Goal: Task Accomplishment & Management: Complete application form

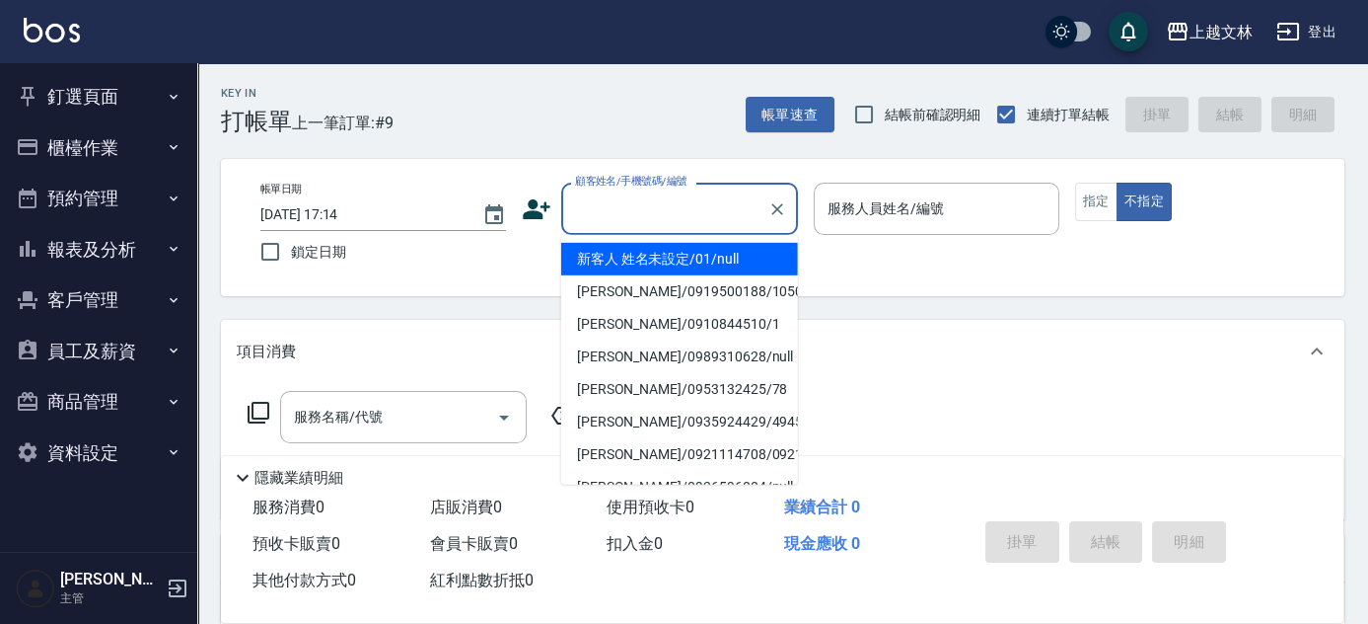
click at [655, 212] on input "顧客姓名/手機號碼/編號" at bounding box center [664, 208] width 189 height 35
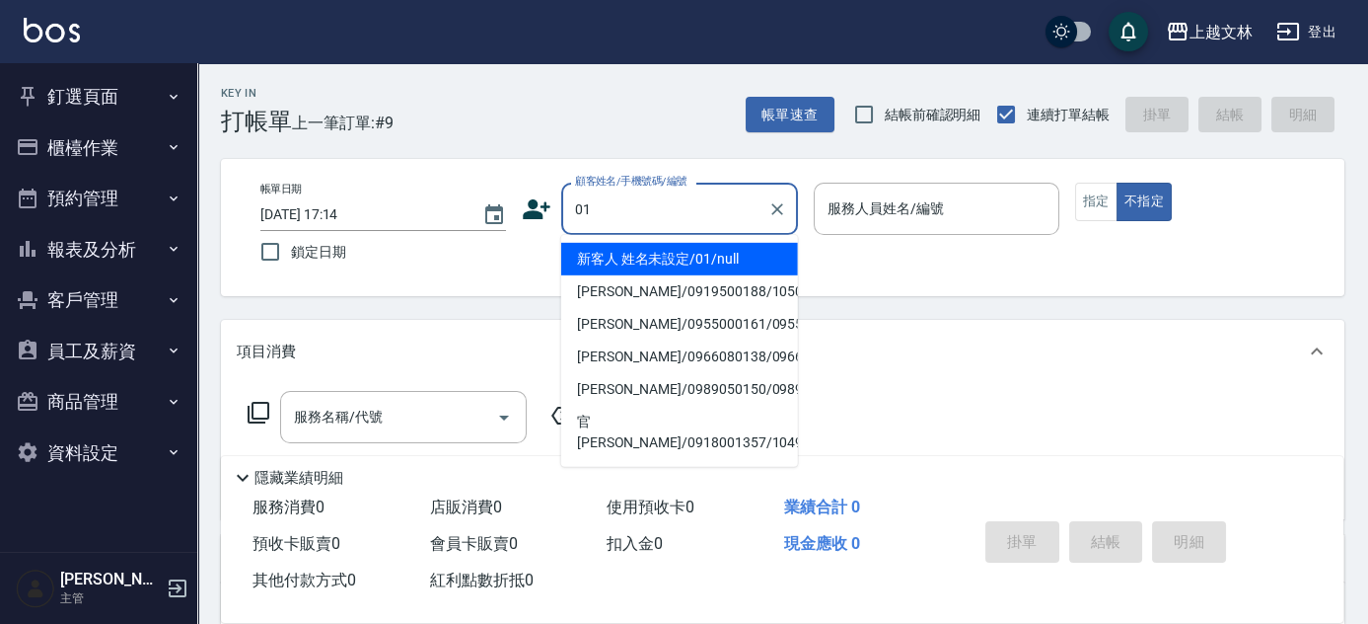
type input "新客人 姓名未設定/01/null"
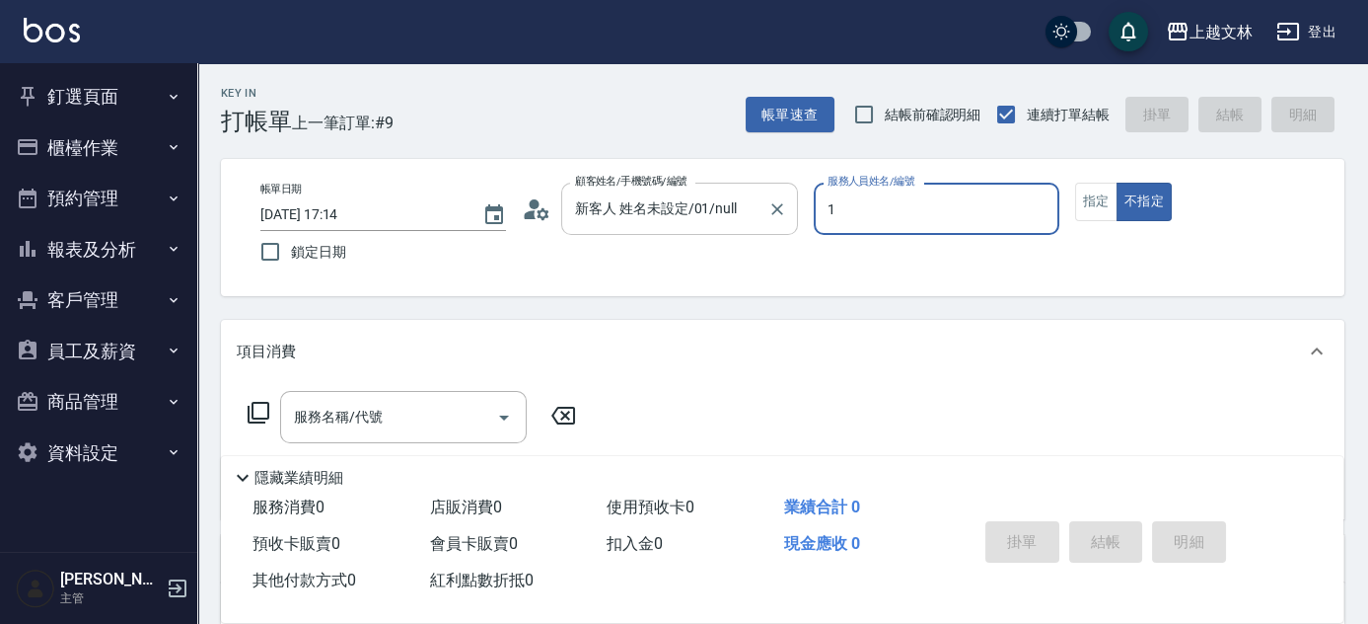
type input "1"
type button "false"
type input "FIONA-1"
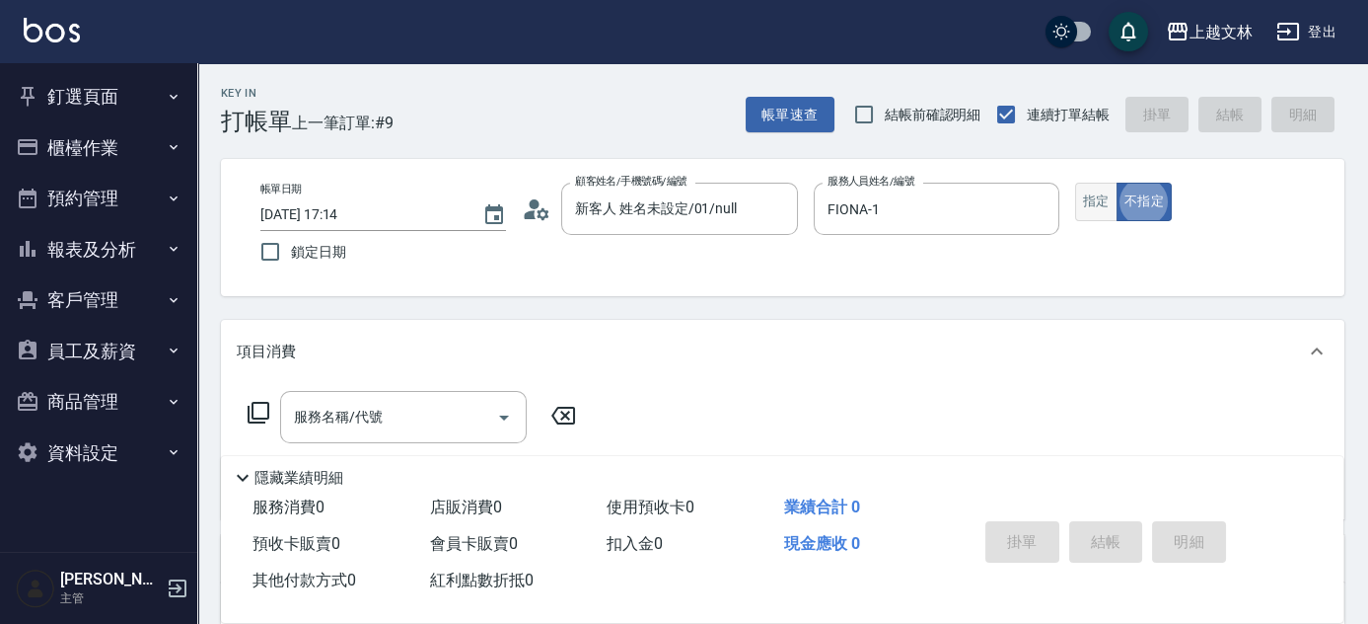
click at [1097, 188] on button "指定" at bounding box center [1096, 202] width 42 height 38
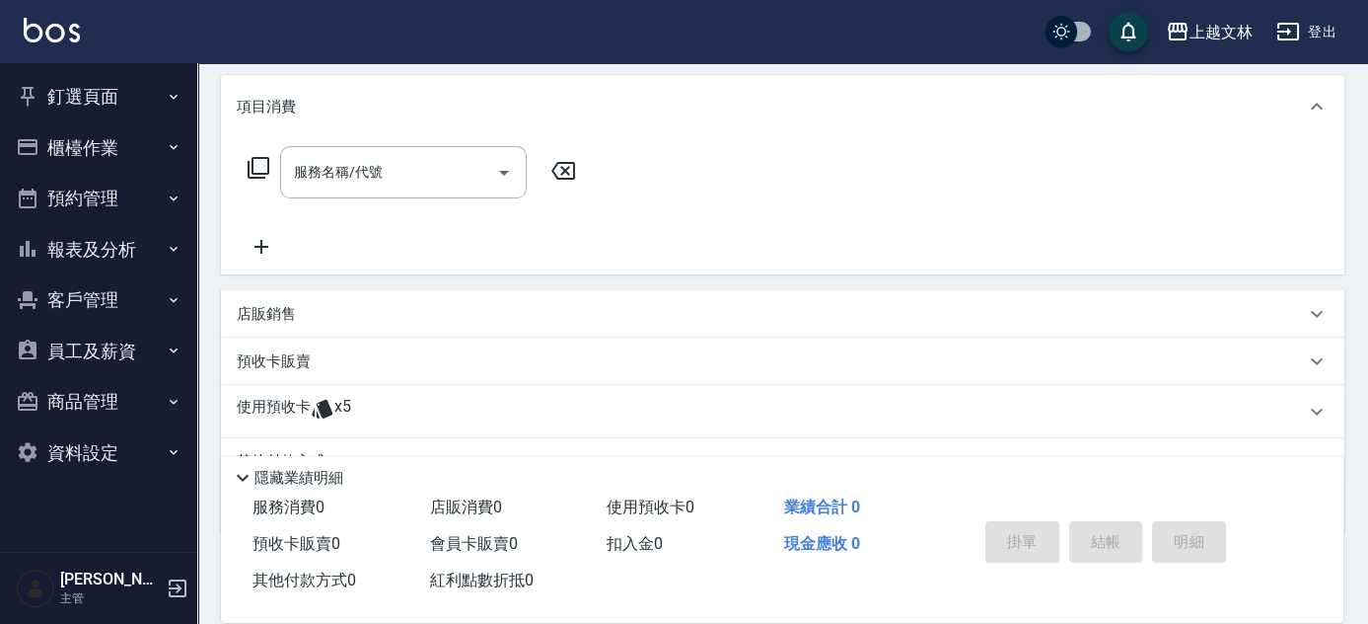
scroll to position [268, 0]
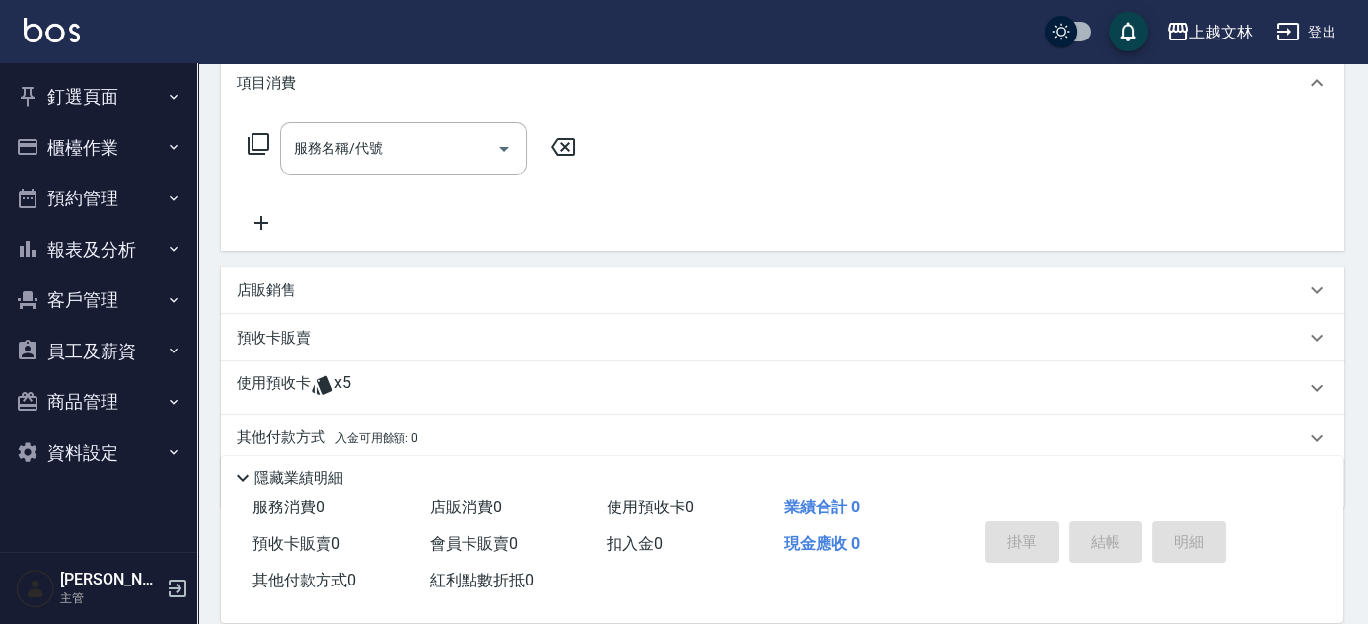
click at [341, 147] on div "服務名稱/代號 服務名稱/代號" at bounding box center [403, 148] width 247 height 52
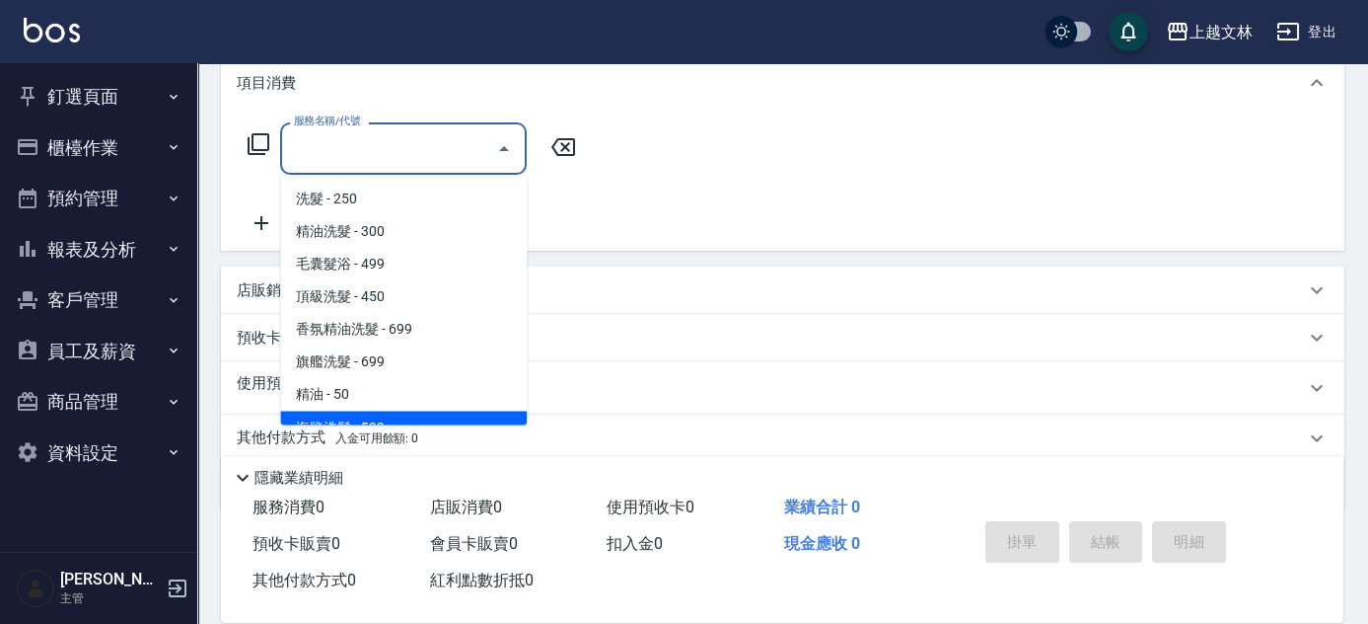
click at [398, 417] on span "海鹽洗髮 - 599" at bounding box center [403, 426] width 247 height 33
type input "海鹽洗髮(110)"
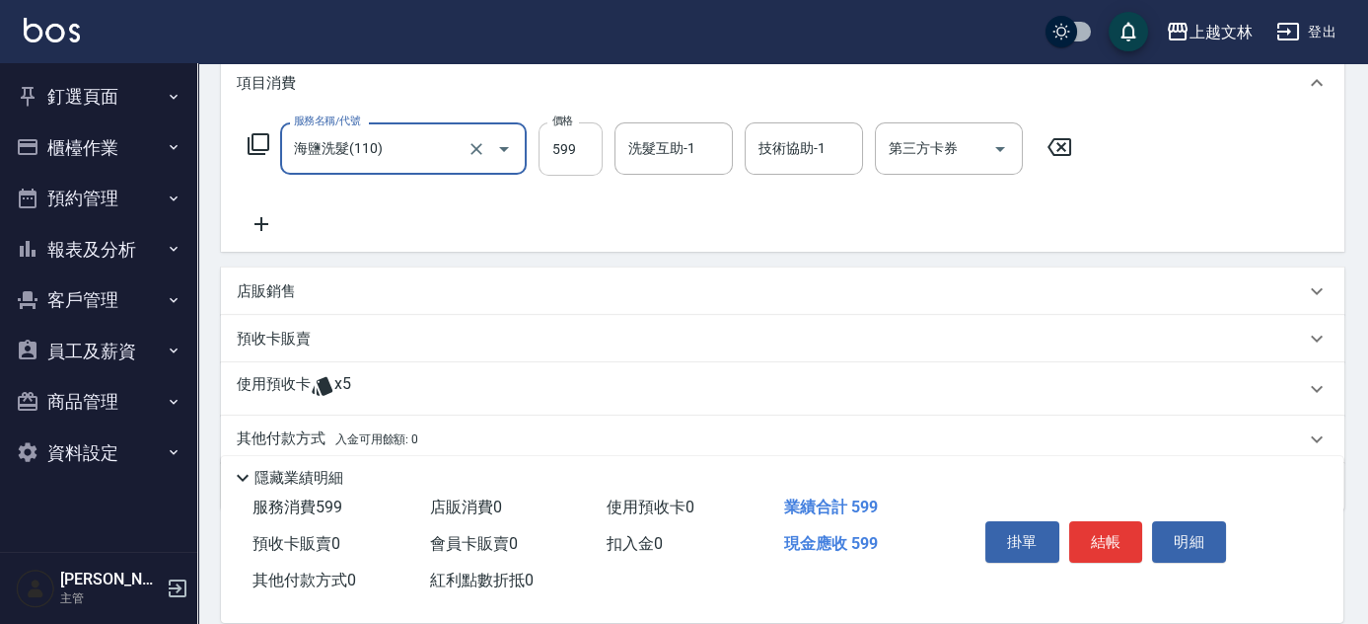
click at [568, 146] on input "599" at bounding box center [571, 148] width 64 height 53
type input "950"
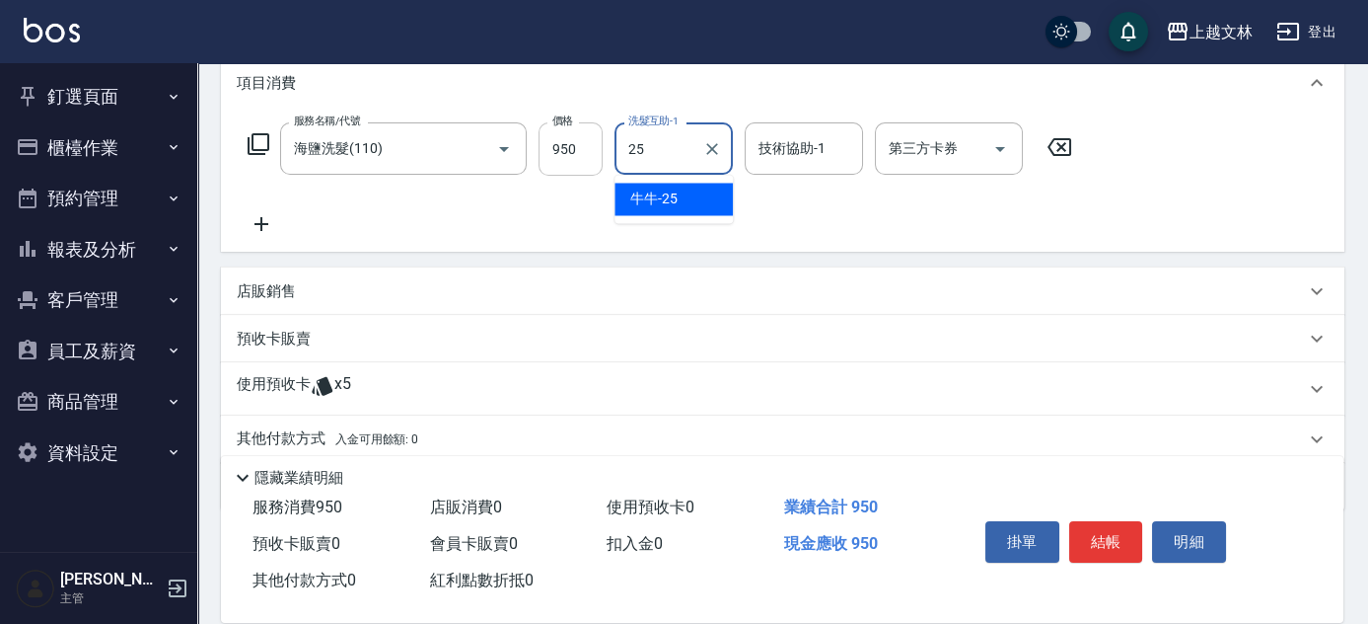
type input "牛牛-25"
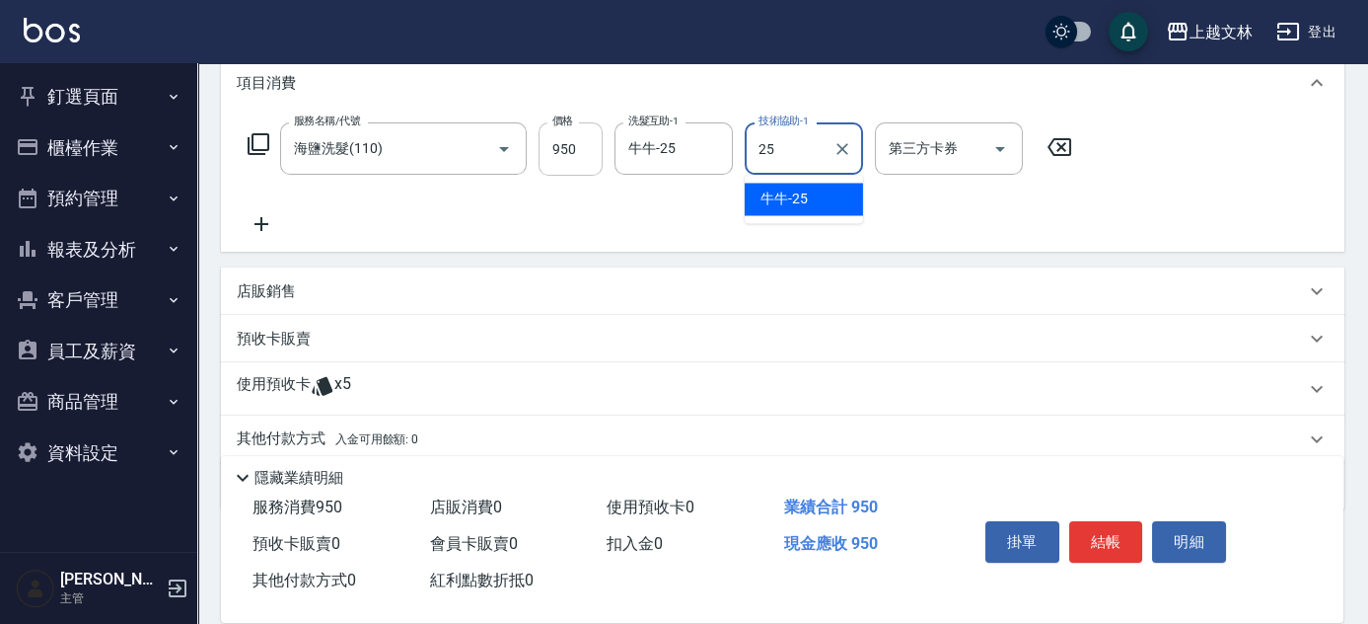
type input "牛牛-25"
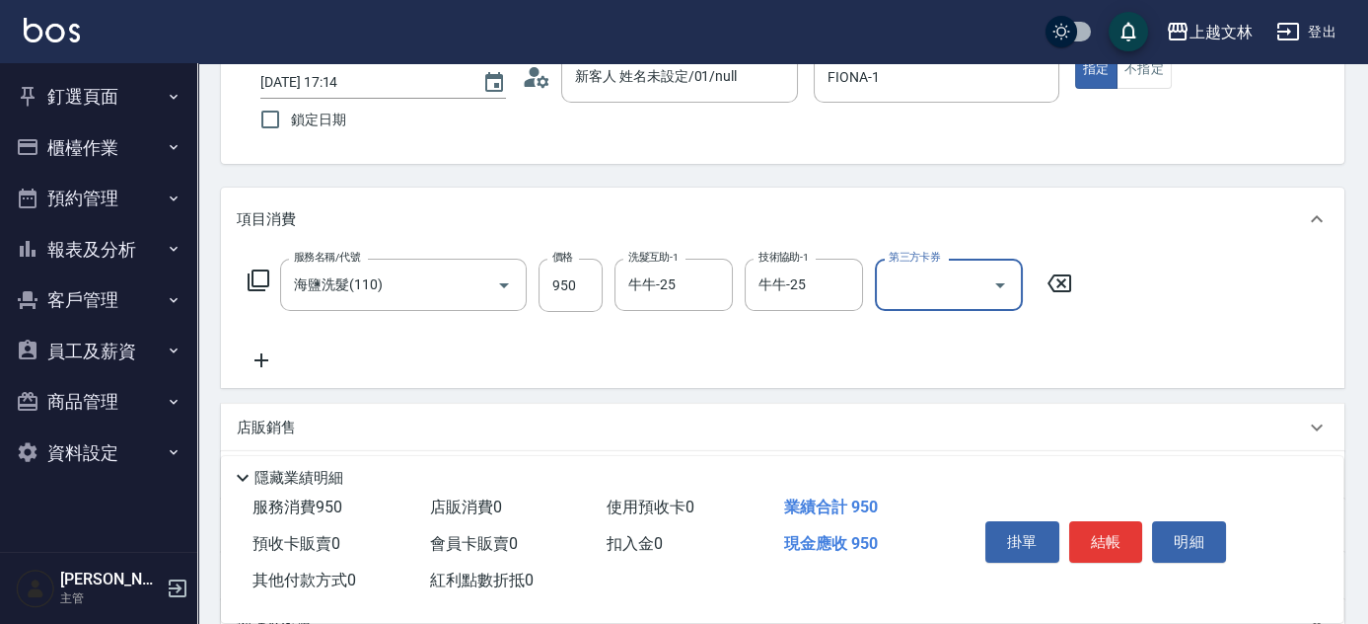
scroll to position [0, 0]
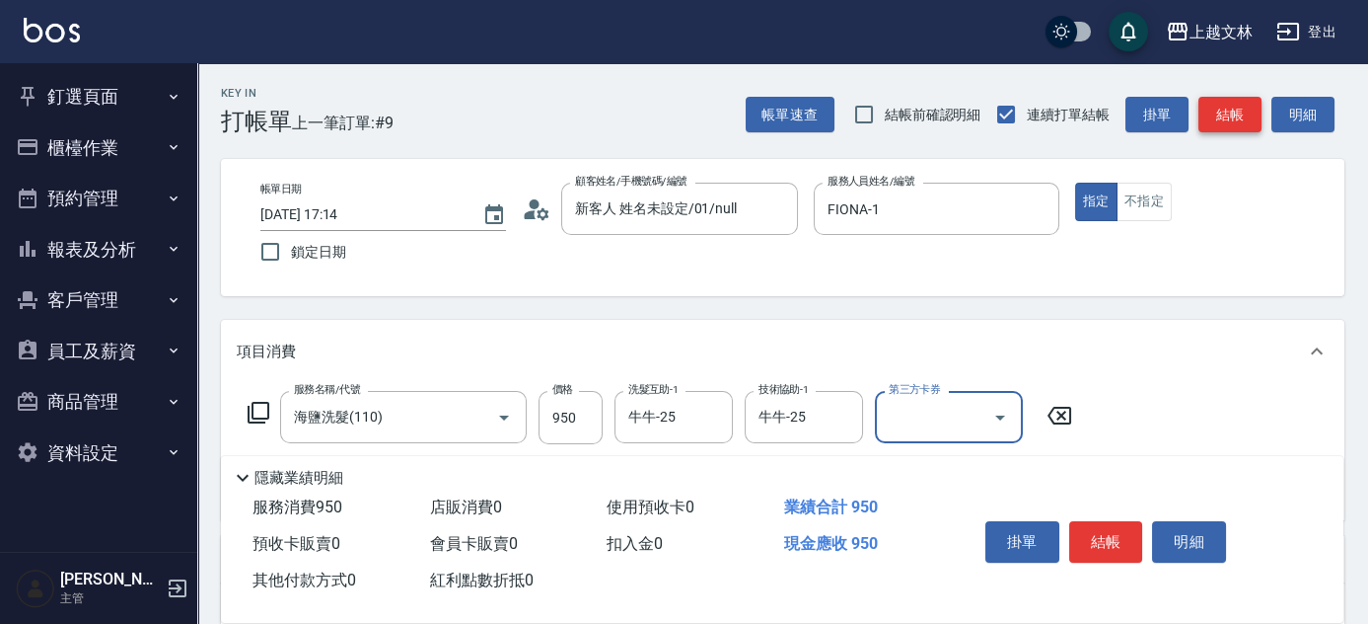
click at [1223, 115] on button "結帳" at bounding box center [1230, 115] width 63 height 37
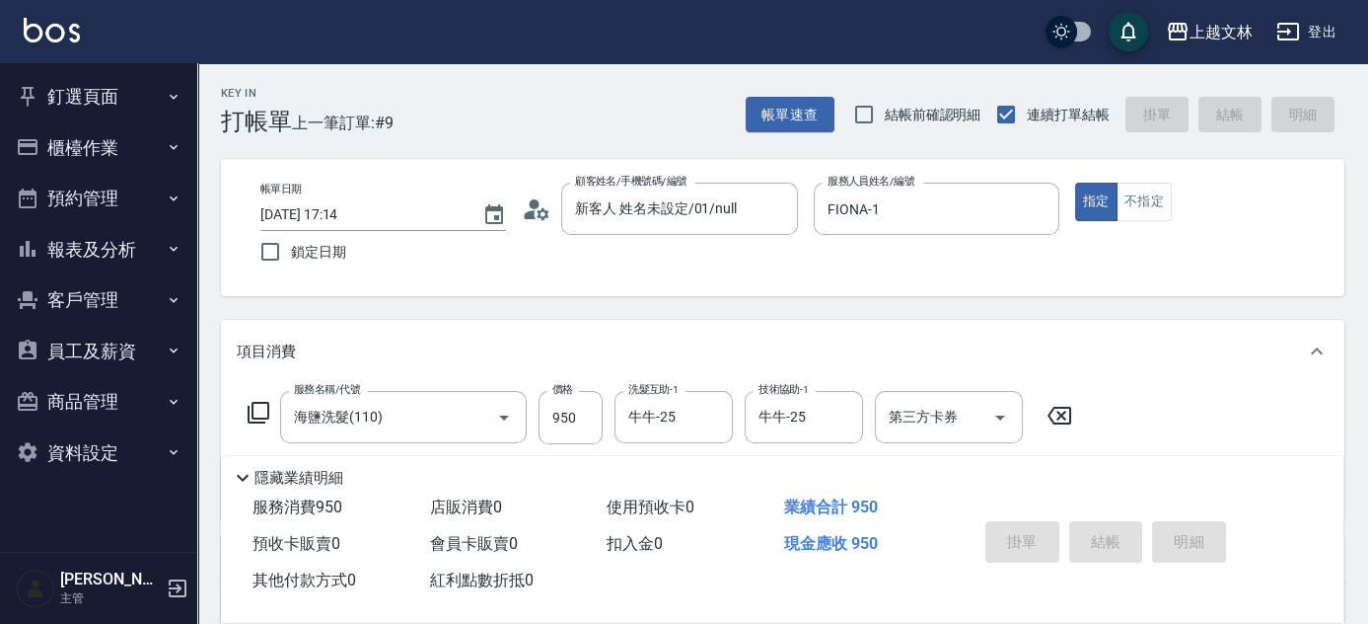
type input "[DATE] 17:48"
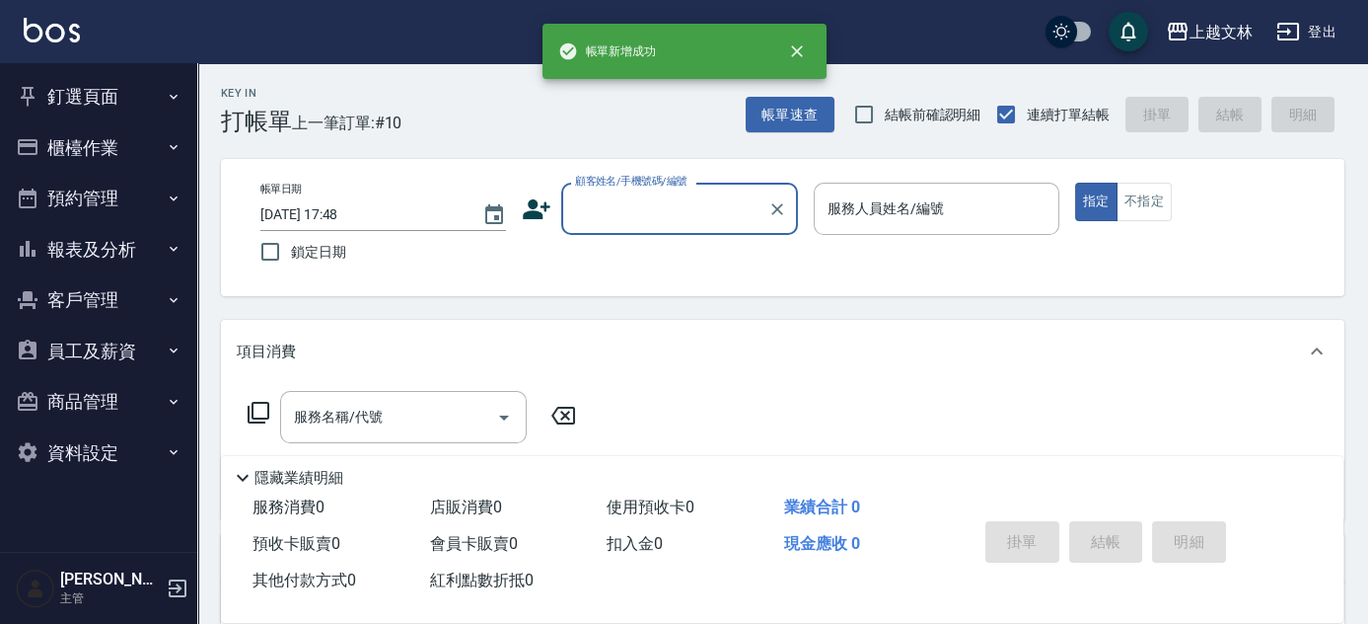
click at [85, 146] on button "櫃檯作業" at bounding box center [99, 147] width 182 height 51
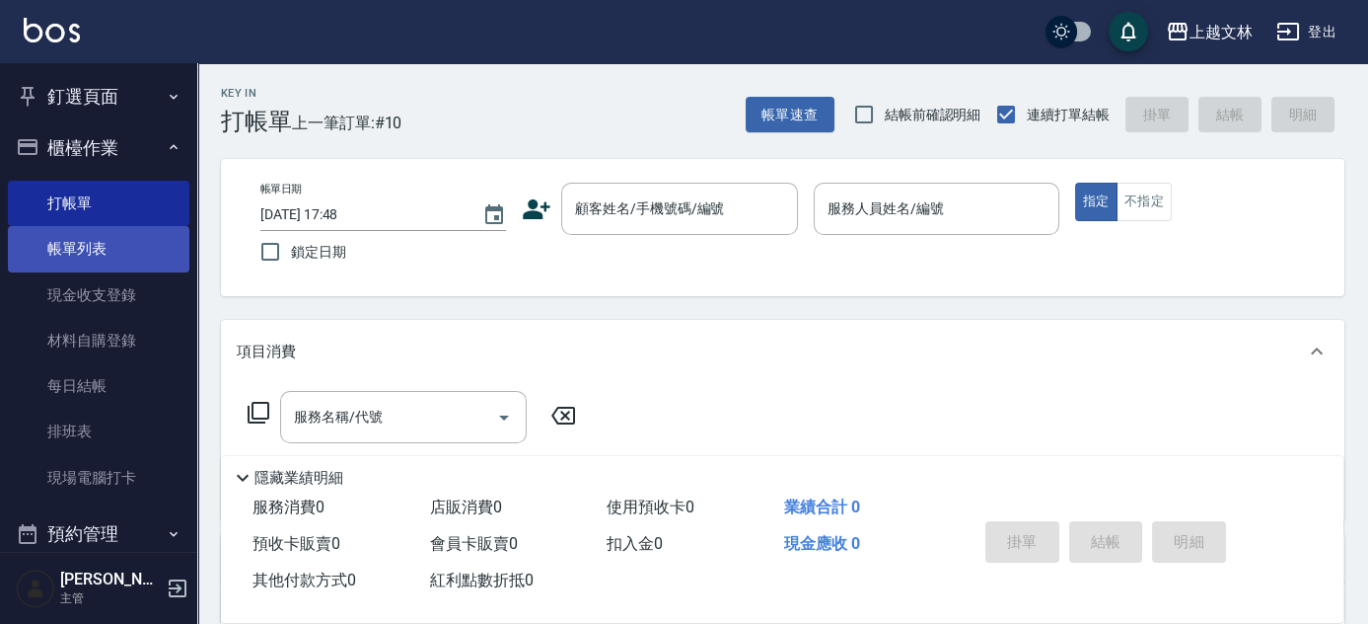
click at [99, 243] on link "帳單列表" at bounding box center [99, 248] width 182 height 45
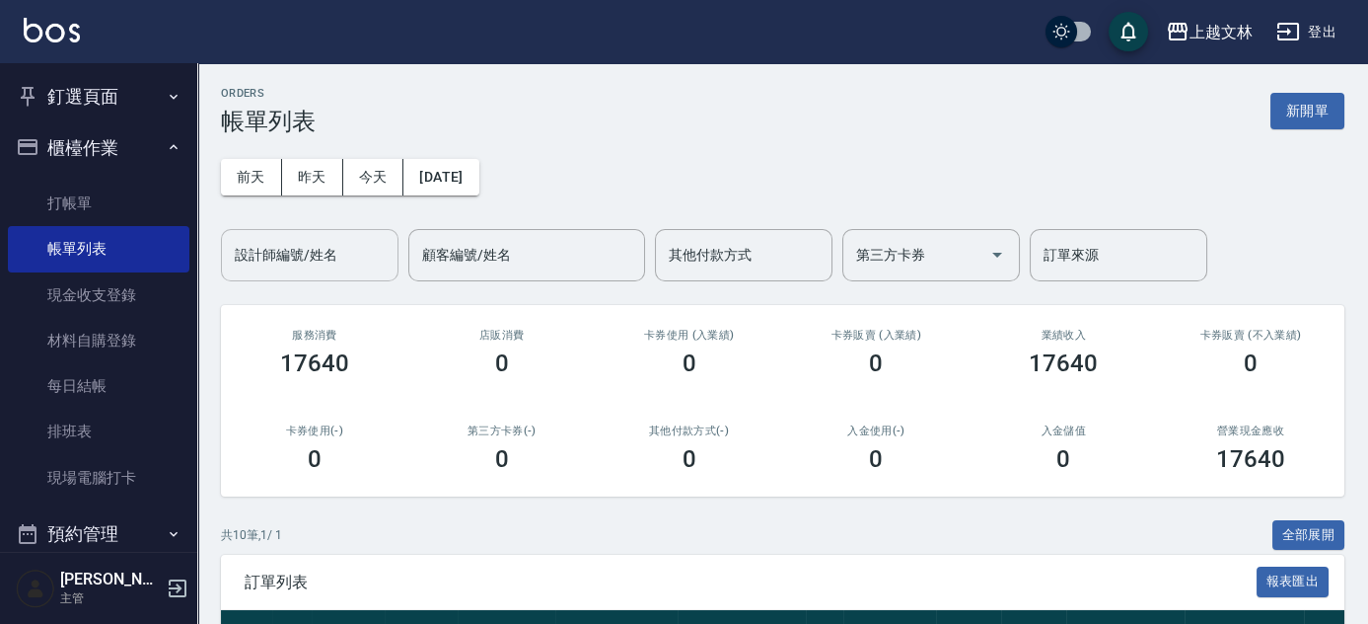
click at [336, 253] on div "設計師編號/姓名 設計師編號/姓名" at bounding box center [310, 255] width 178 height 52
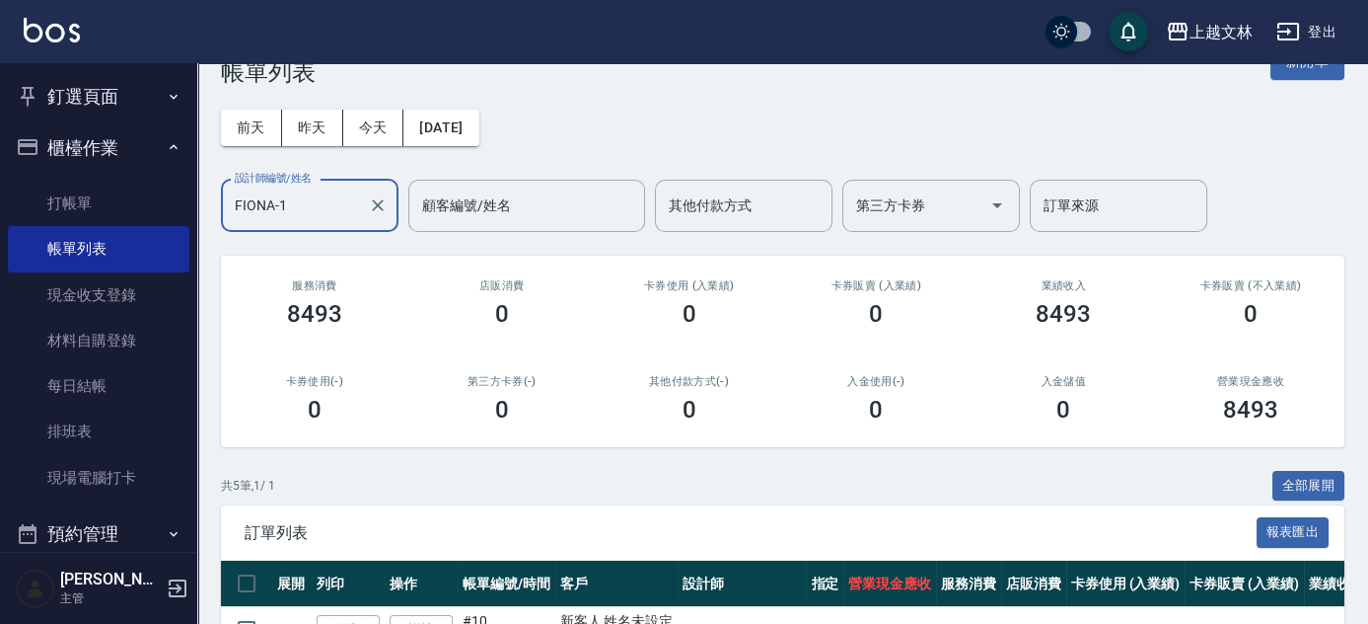
scroll to position [356, 0]
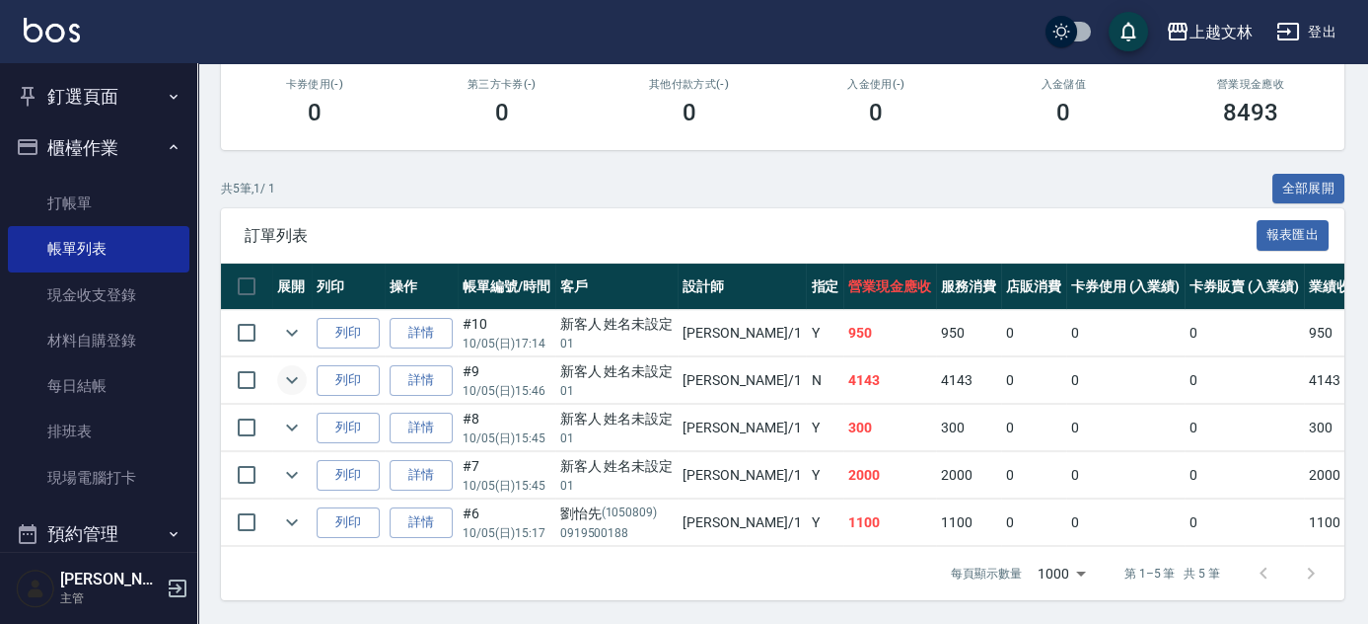
type input "FIONA-1"
click at [295, 377] on icon "expand row" at bounding box center [292, 380] width 12 height 7
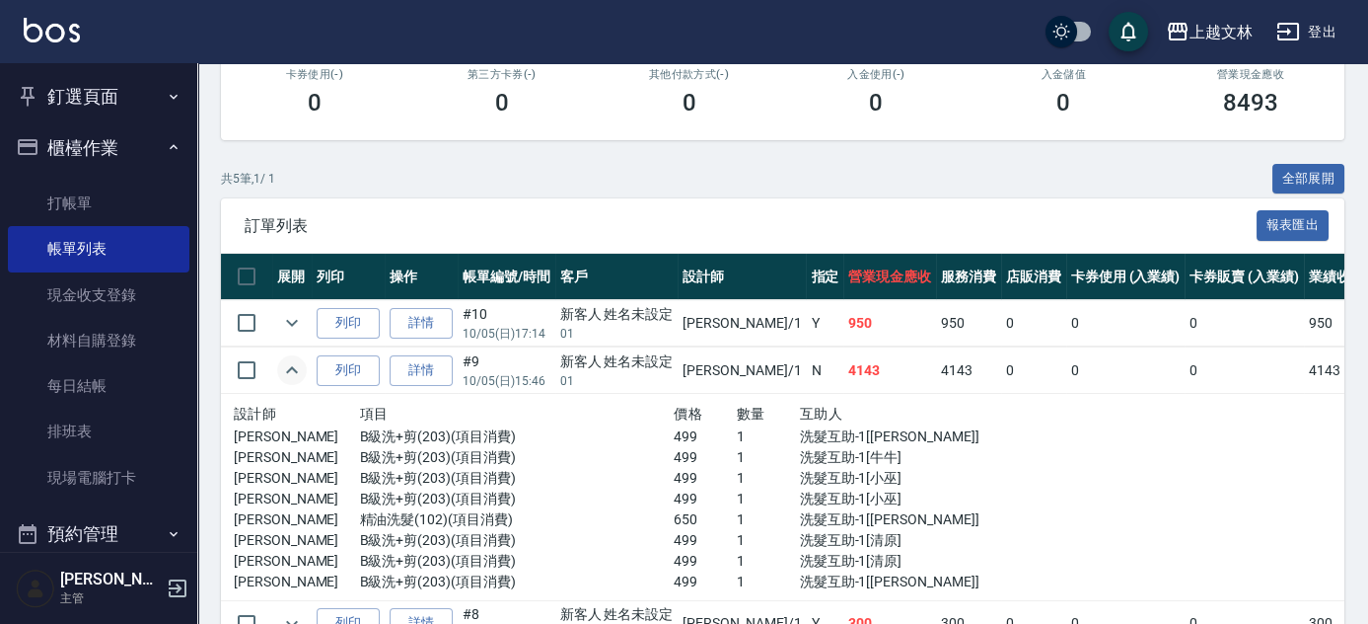
click at [296, 365] on icon "expand row" at bounding box center [292, 370] width 24 height 24
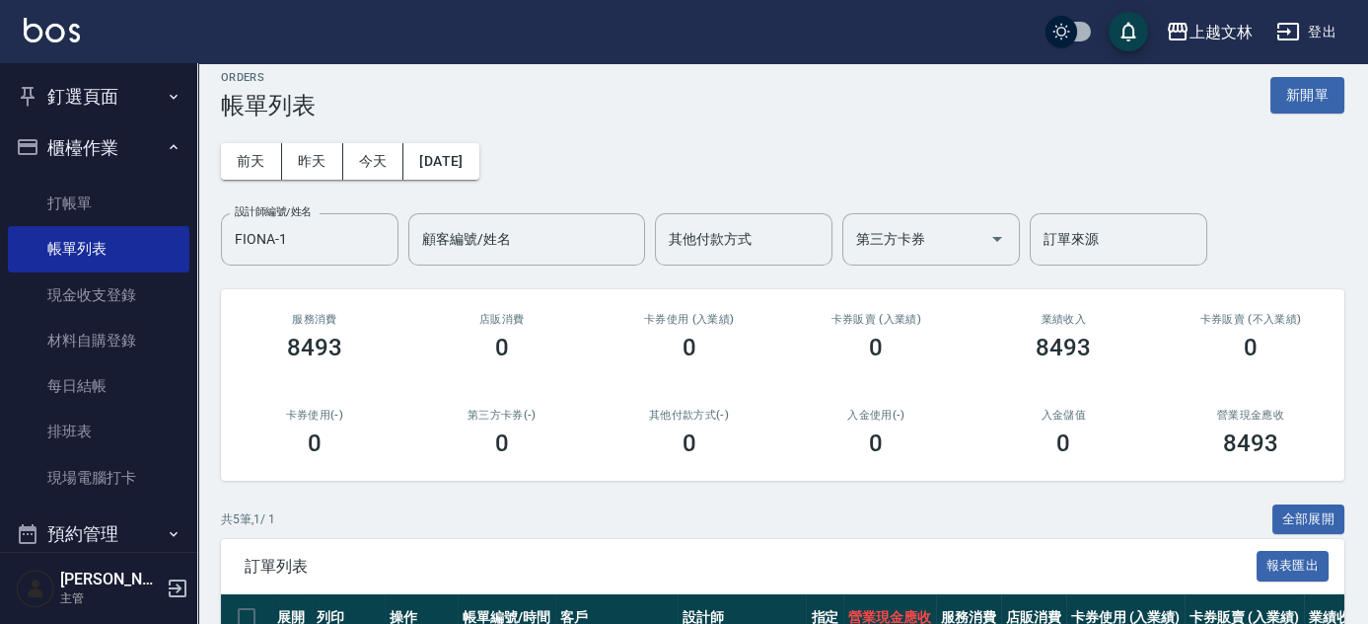
scroll to position [0, 0]
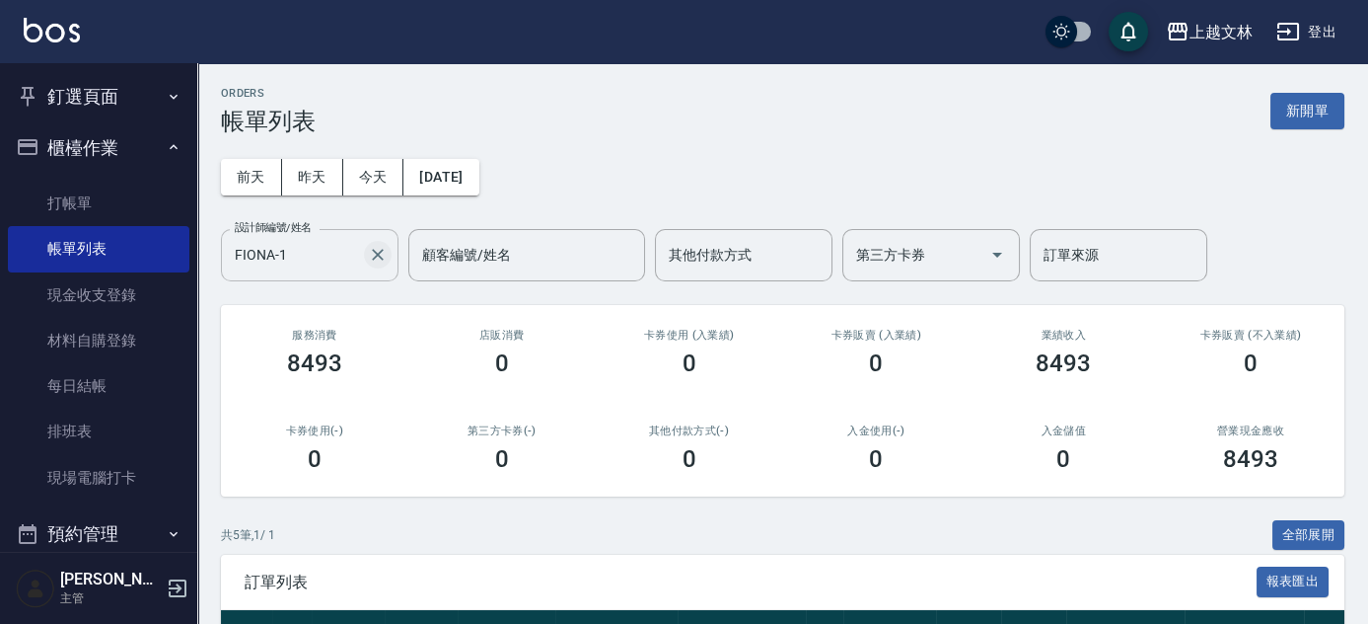
click at [378, 245] on icon "Clear" at bounding box center [378, 255] width 20 height 20
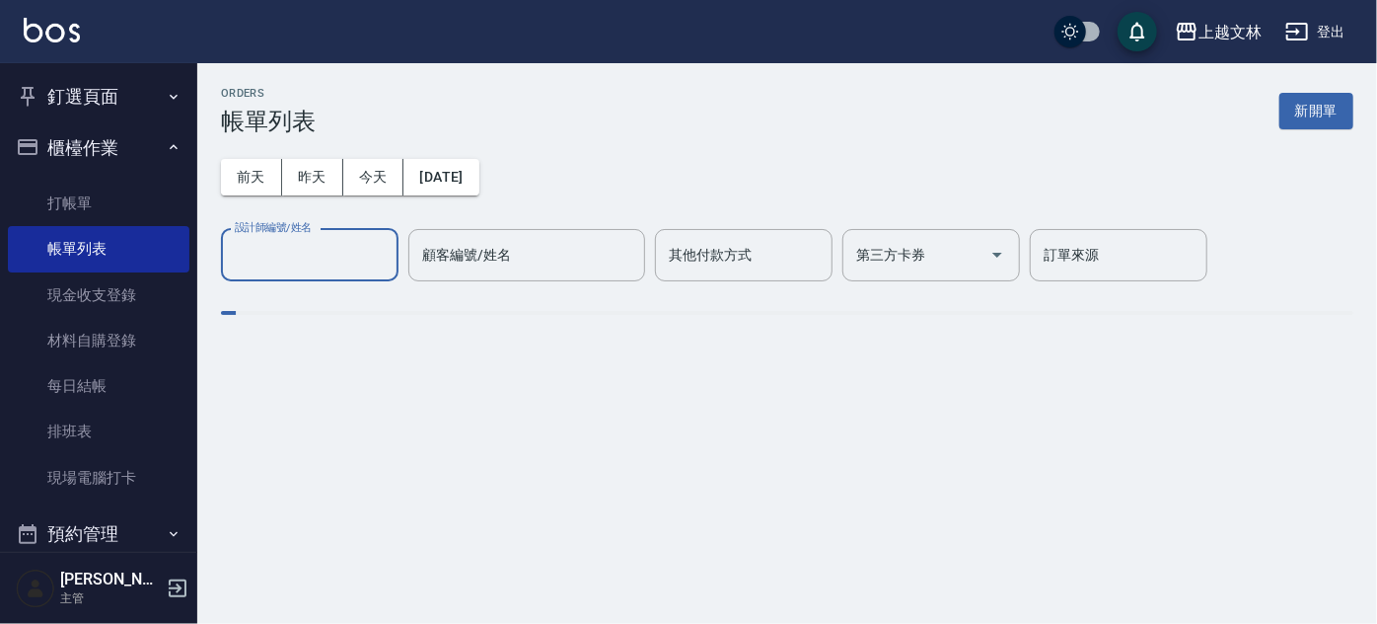
click at [329, 258] on input "設計師編號/姓名" at bounding box center [310, 255] width 160 height 35
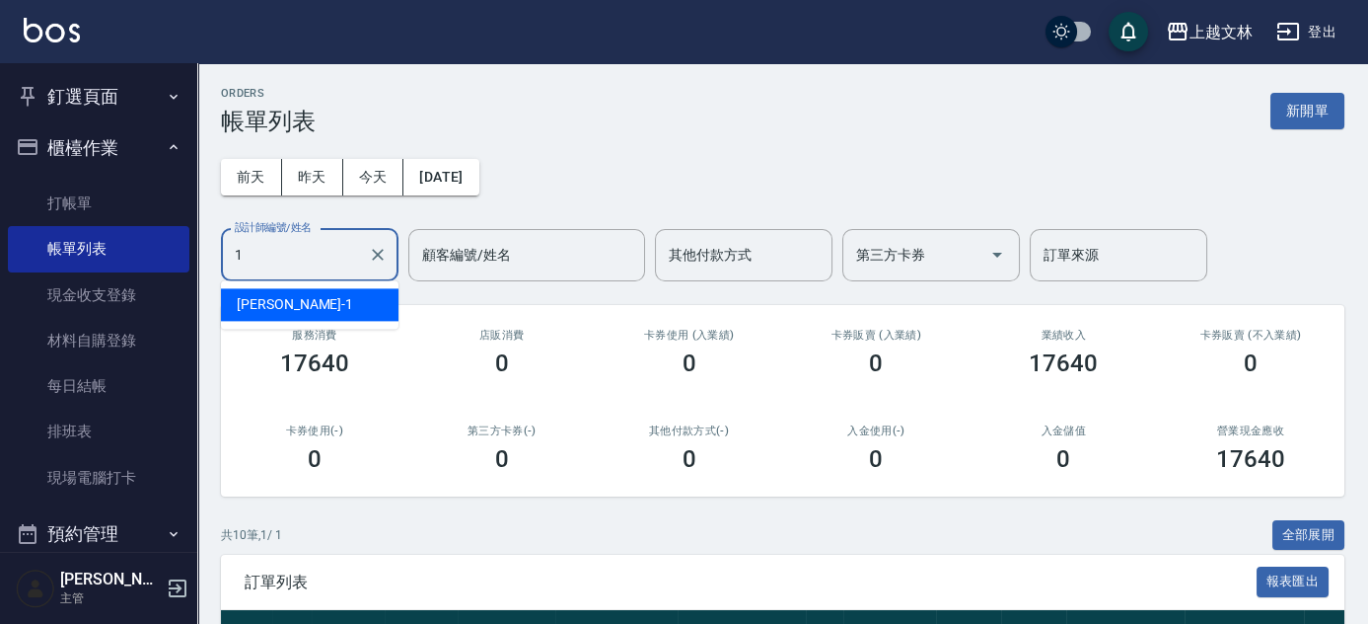
type input "FIONA-1"
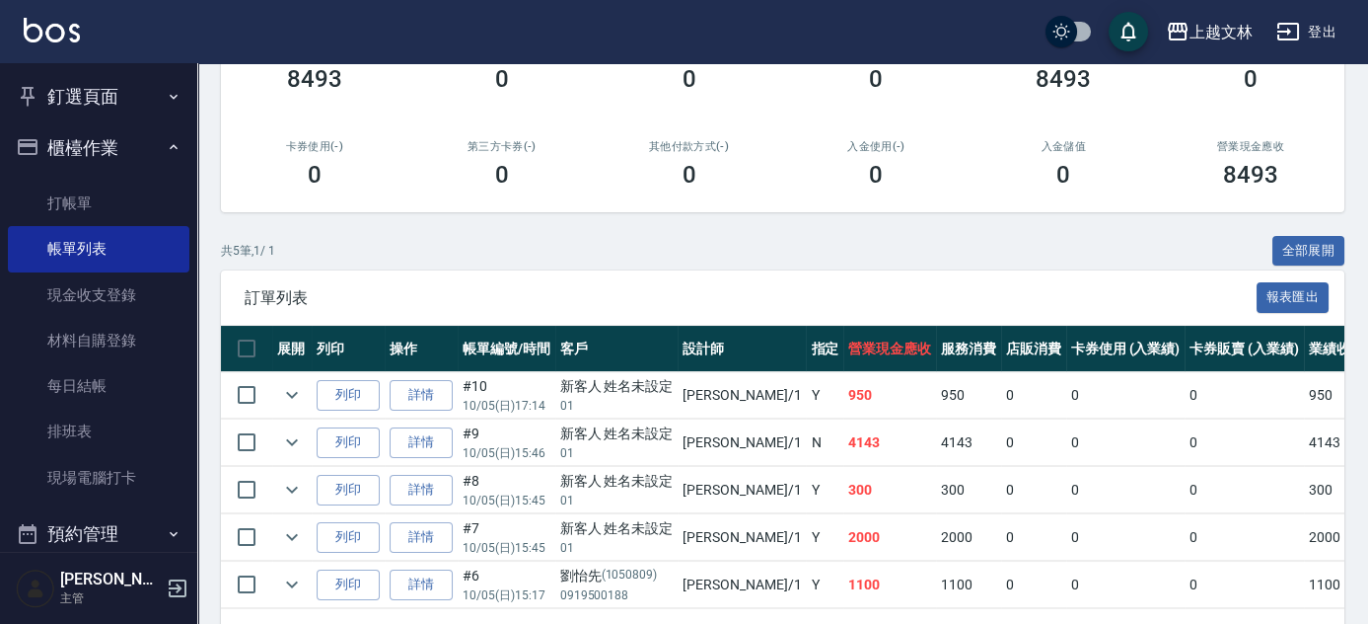
scroll to position [356, 0]
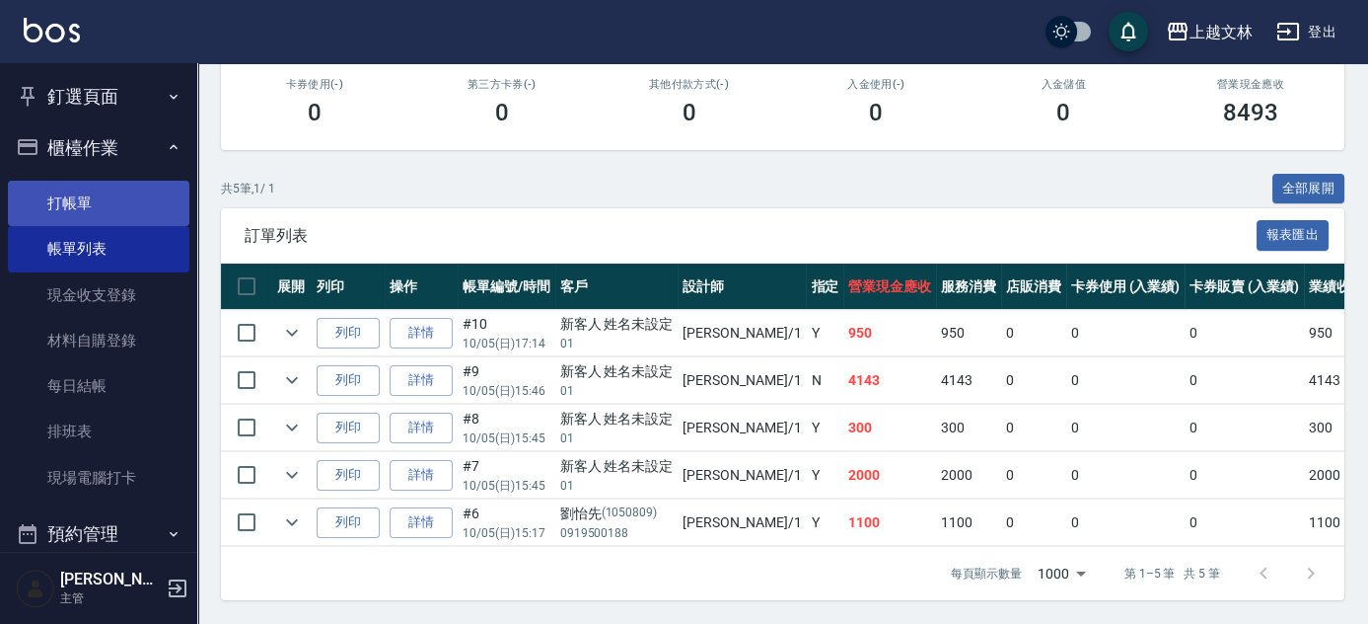
click at [125, 207] on link "打帳單" at bounding box center [99, 203] width 182 height 45
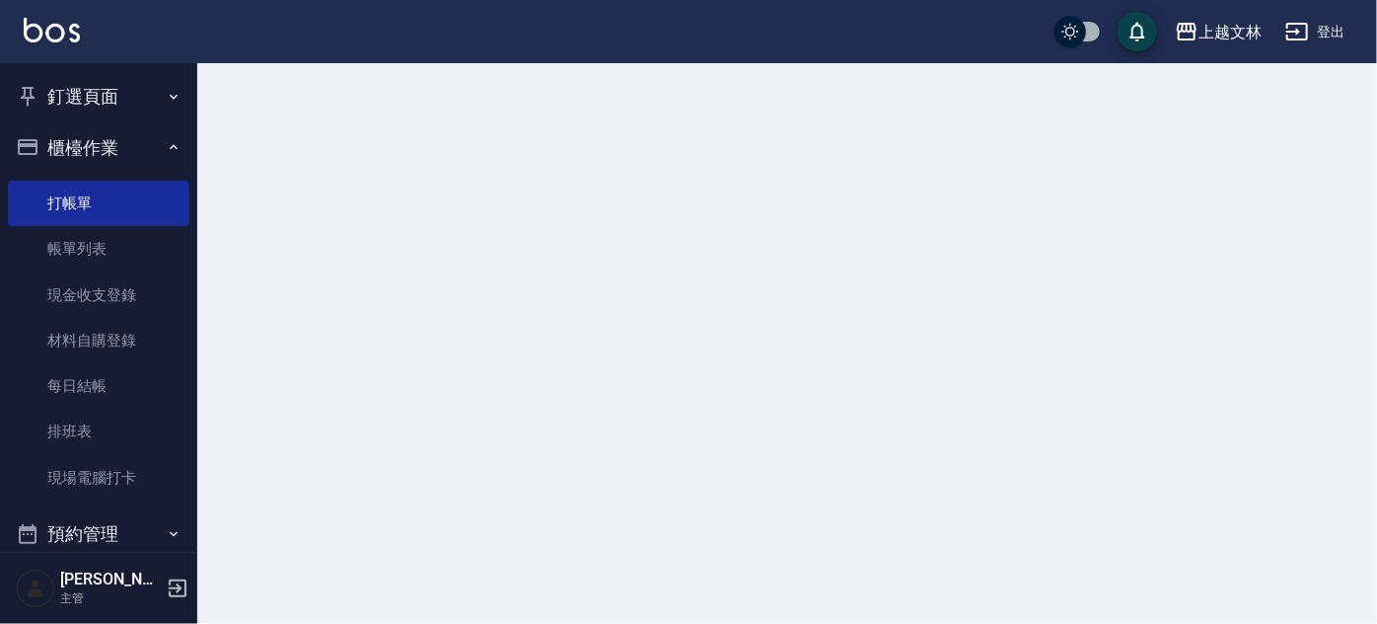
drag, startPoint x: 108, startPoint y: 149, endPoint x: 114, endPoint y: 160, distance: 12.9
click at [108, 149] on button "櫃檯作業" at bounding box center [99, 147] width 182 height 51
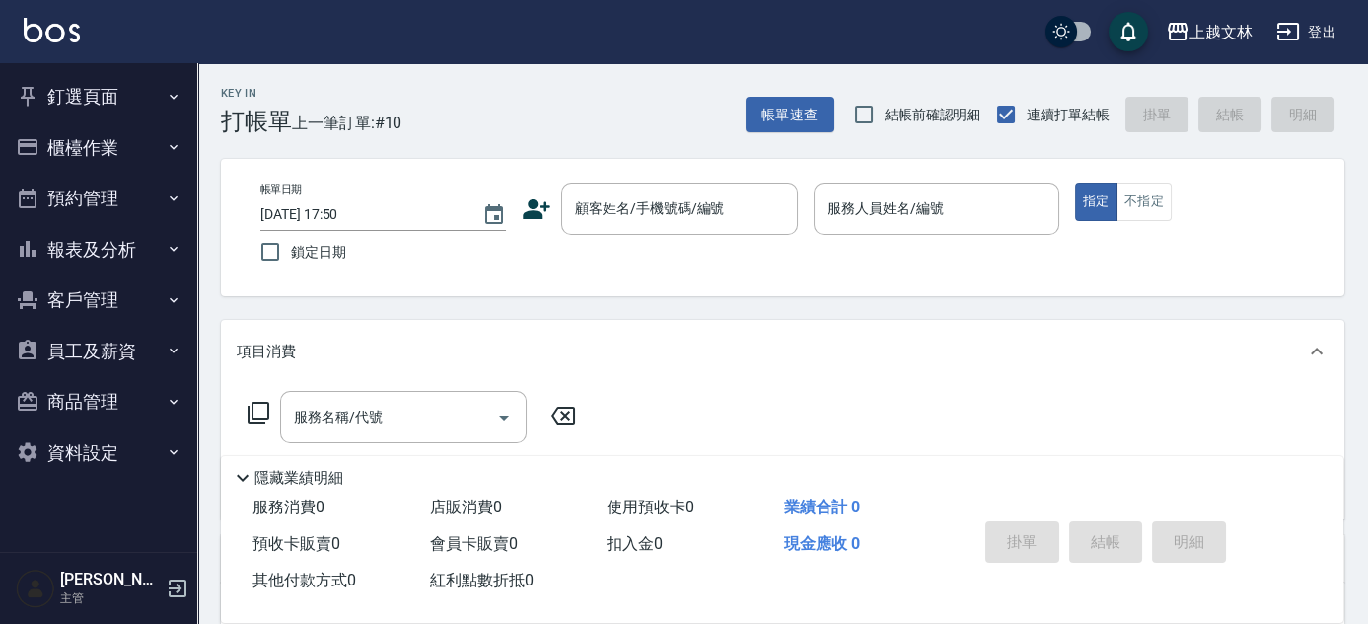
click at [151, 244] on button "報表及分析" at bounding box center [99, 249] width 182 height 51
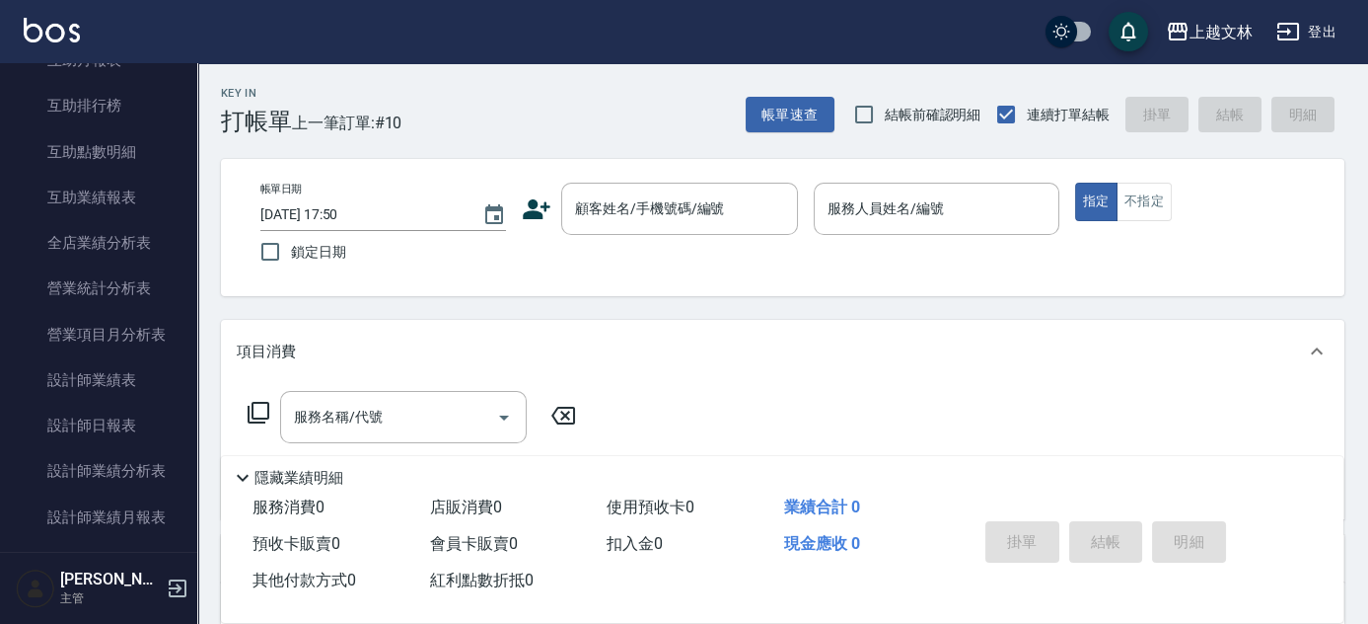
scroll to position [430, 0]
click at [103, 417] on link "設計師日報表" at bounding box center [99, 422] width 182 height 45
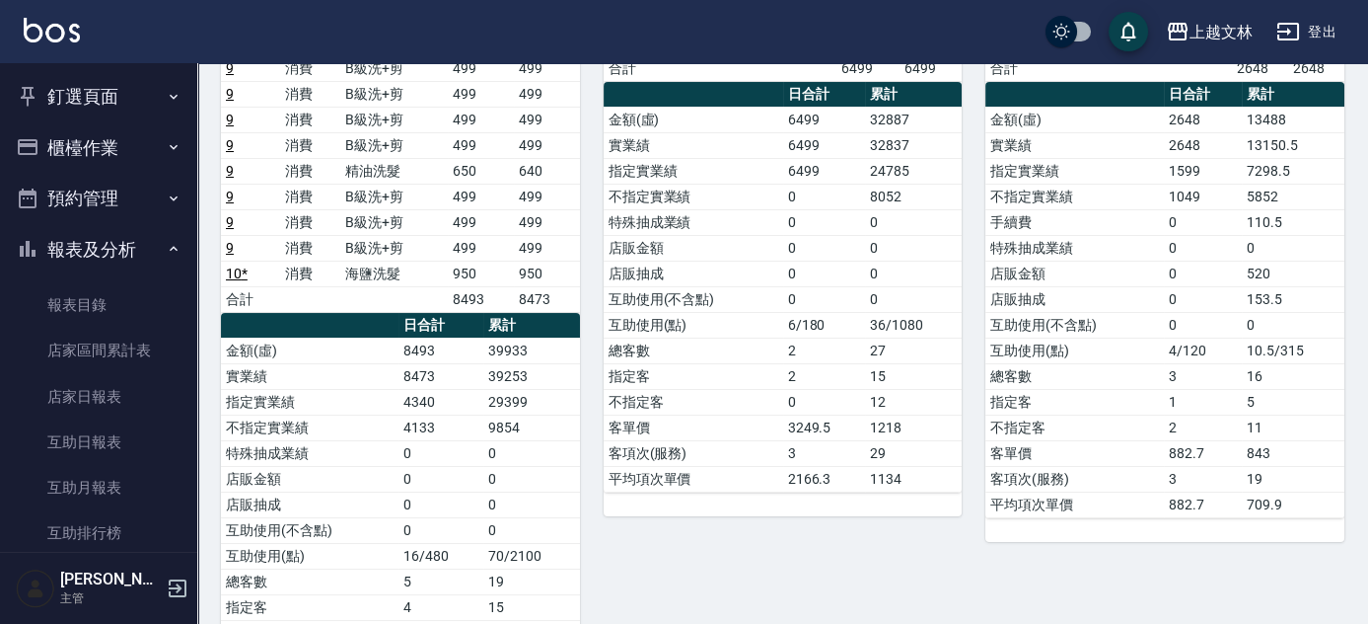
scroll to position [358, 0]
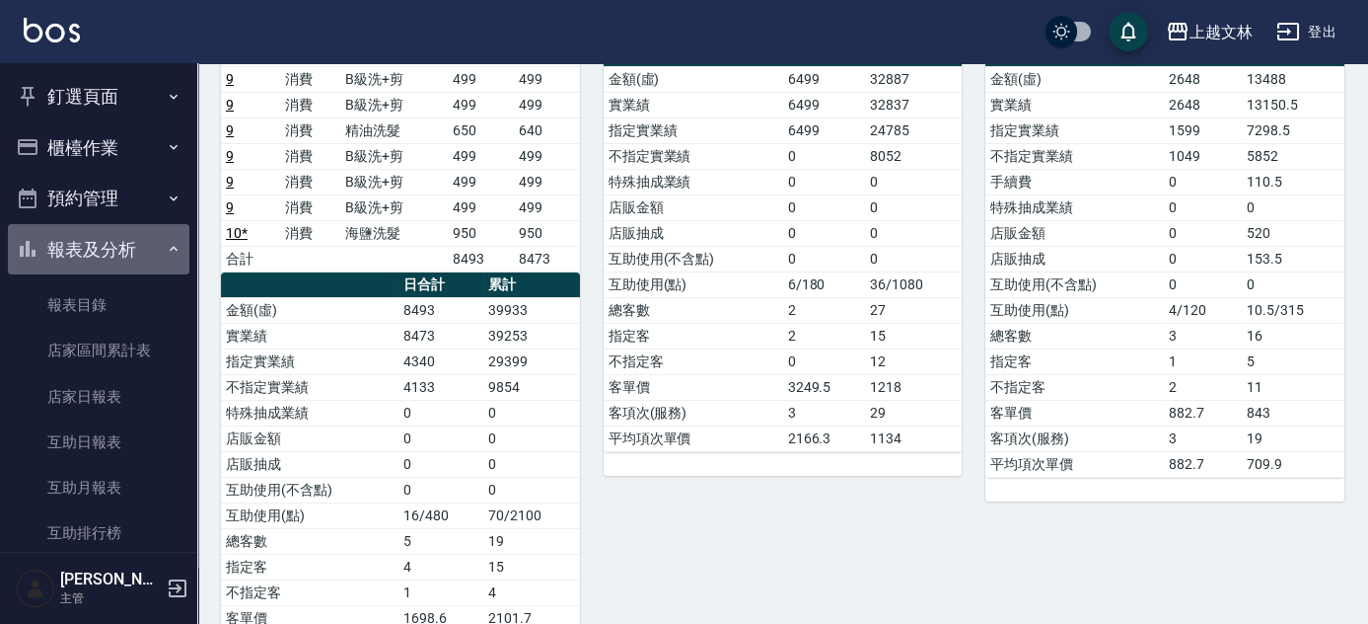
click at [123, 252] on button "報表及分析" at bounding box center [99, 249] width 182 height 51
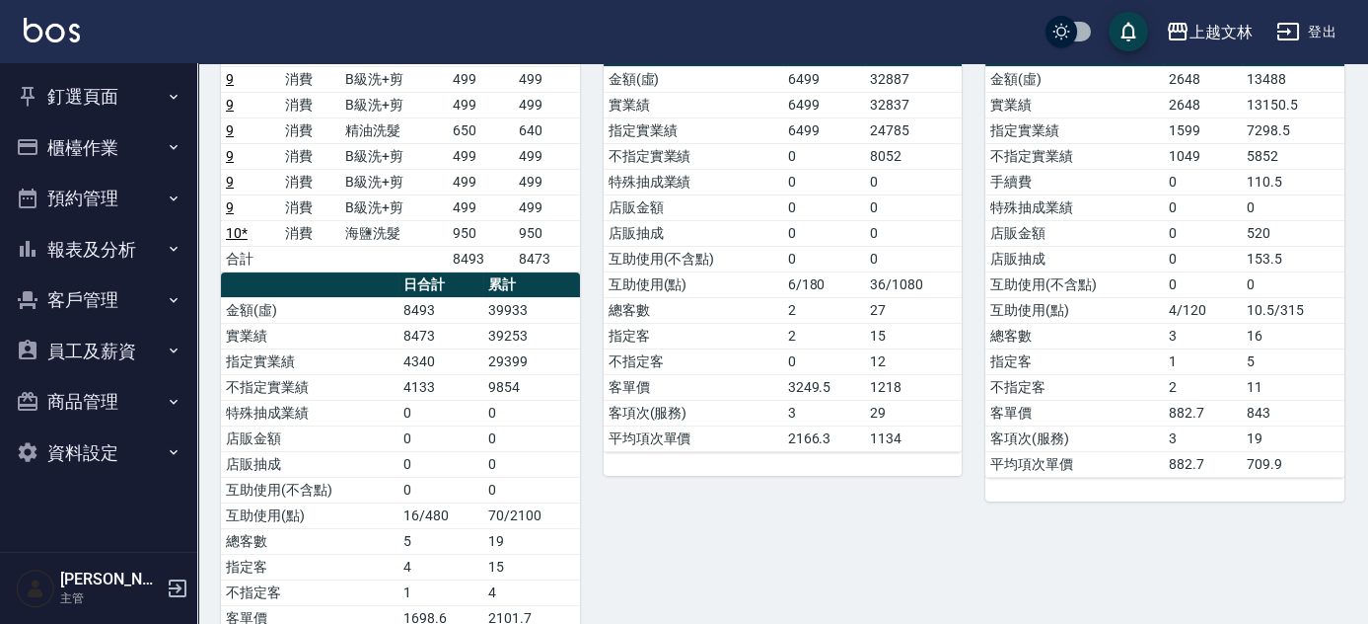
click at [132, 144] on button "櫃檯作業" at bounding box center [99, 147] width 182 height 51
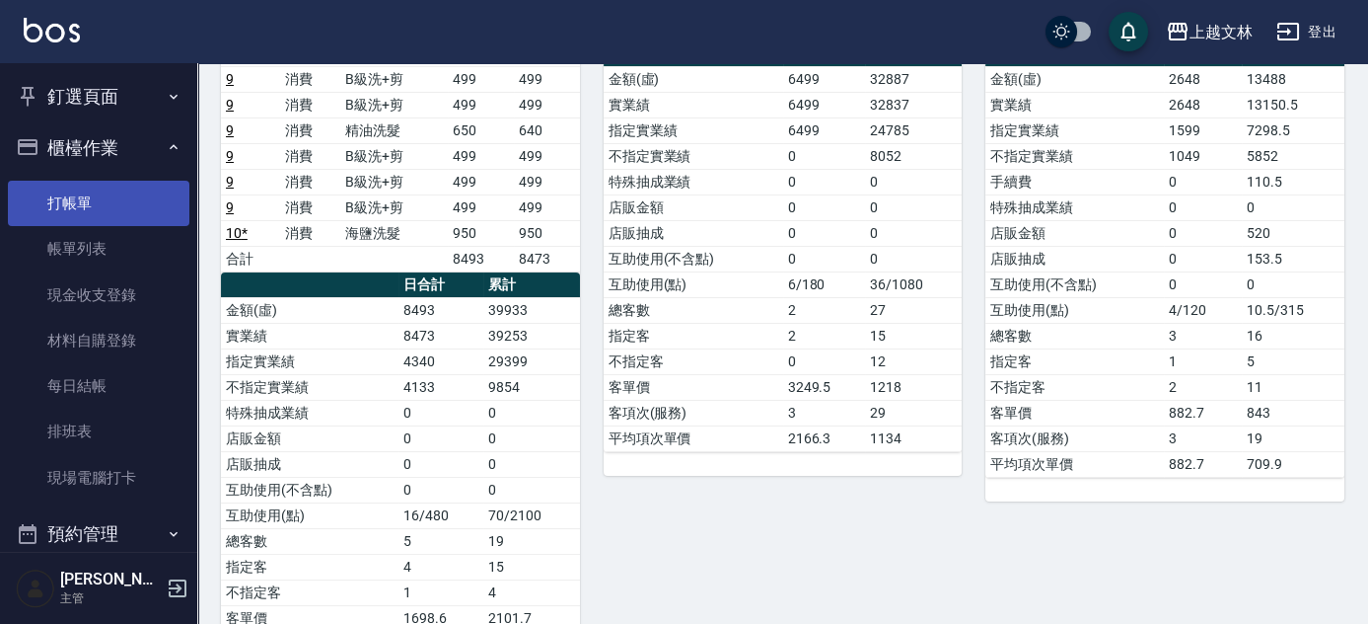
click at [100, 191] on link "打帳單" at bounding box center [99, 203] width 182 height 45
